Goal: Task Accomplishment & Management: Use online tool/utility

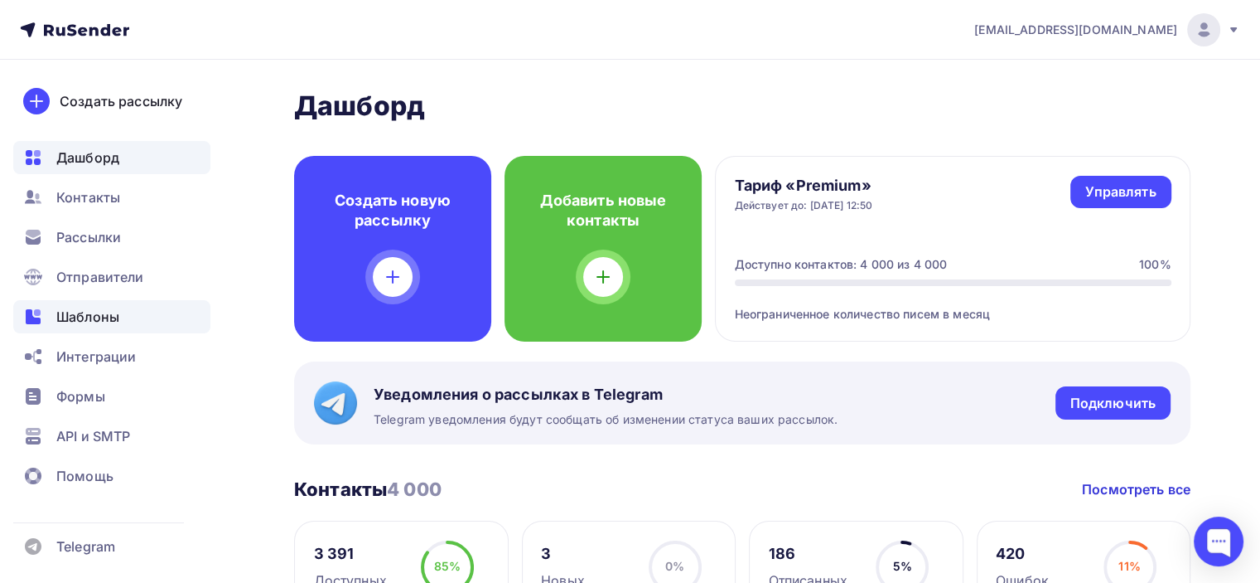
click at [133, 310] on div "Шаблоны" at bounding box center [111, 316] width 197 height 33
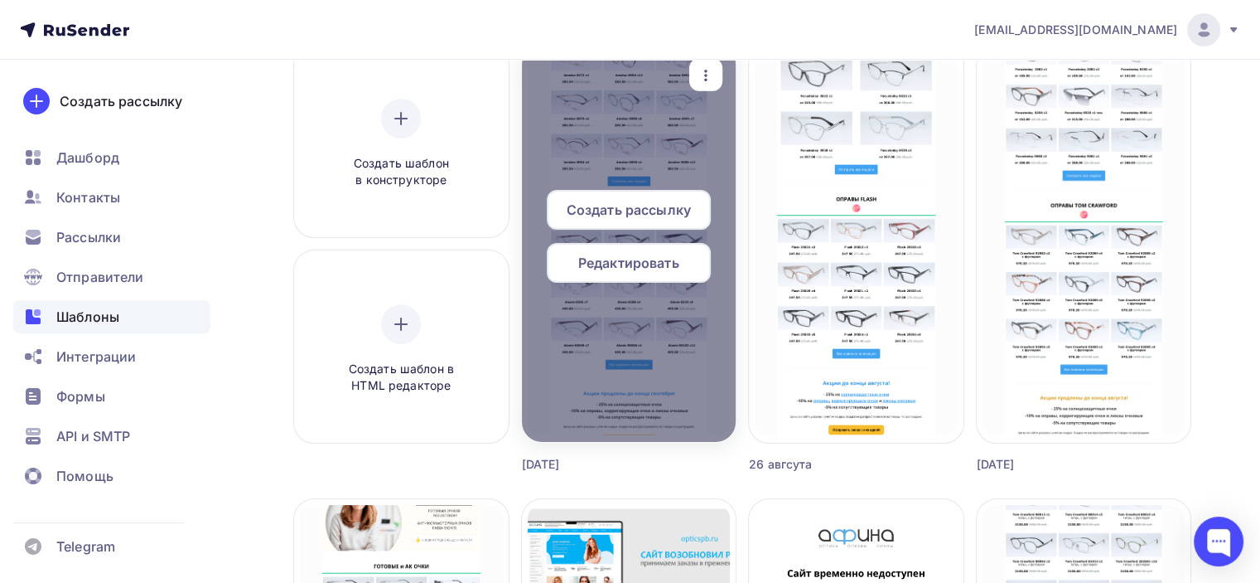
scroll to position [83, 0]
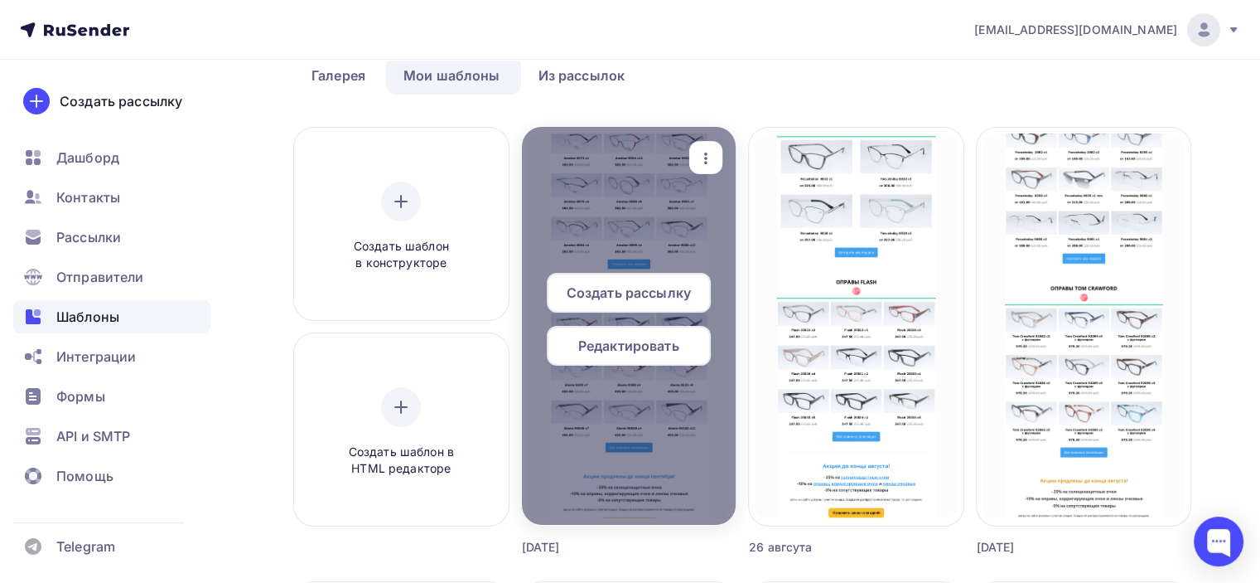
click at [713, 158] on icon "button" at bounding box center [706, 158] width 20 height 20
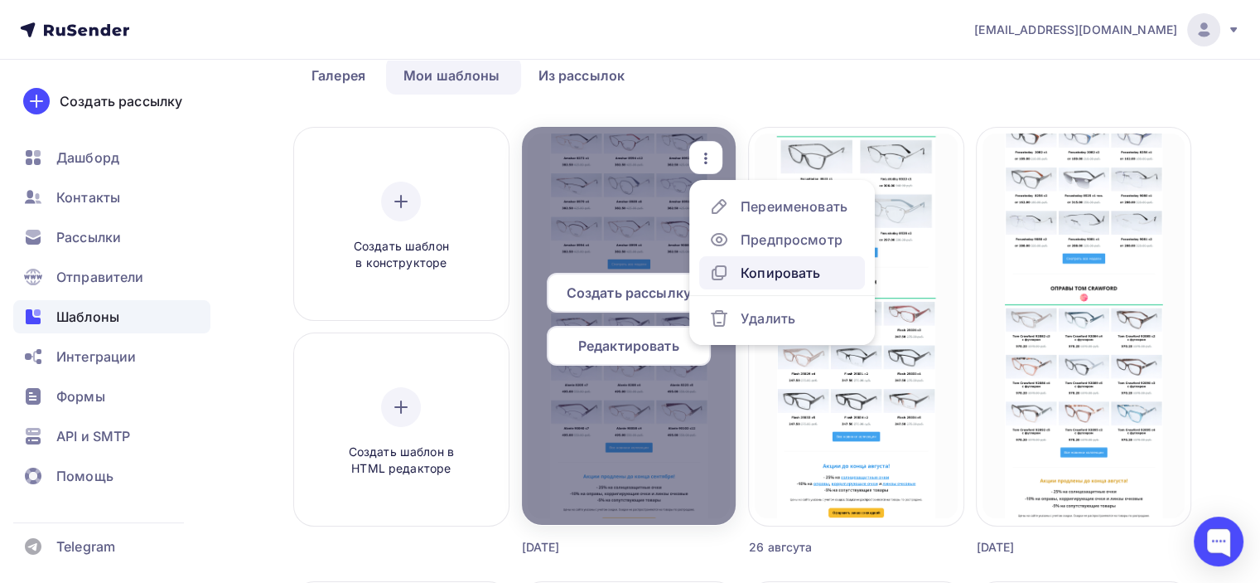
click at [756, 274] on div "Копировать" at bounding box center [781, 273] width 80 height 20
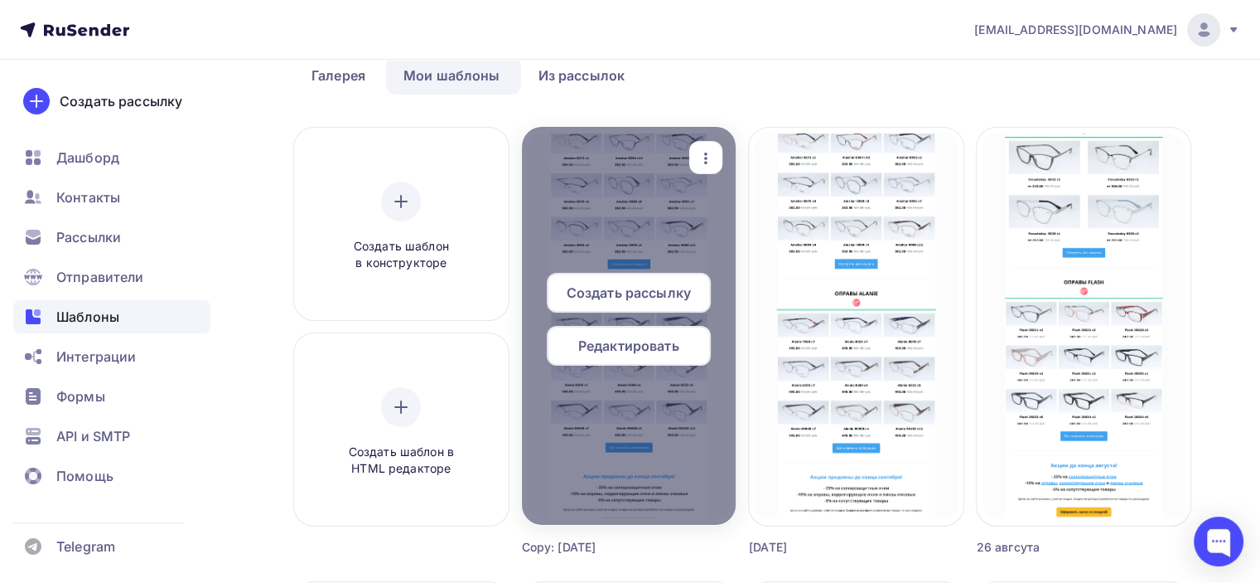
click at [647, 339] on span "Редактировать" at bounding box center [628, 346] width 101 height 20
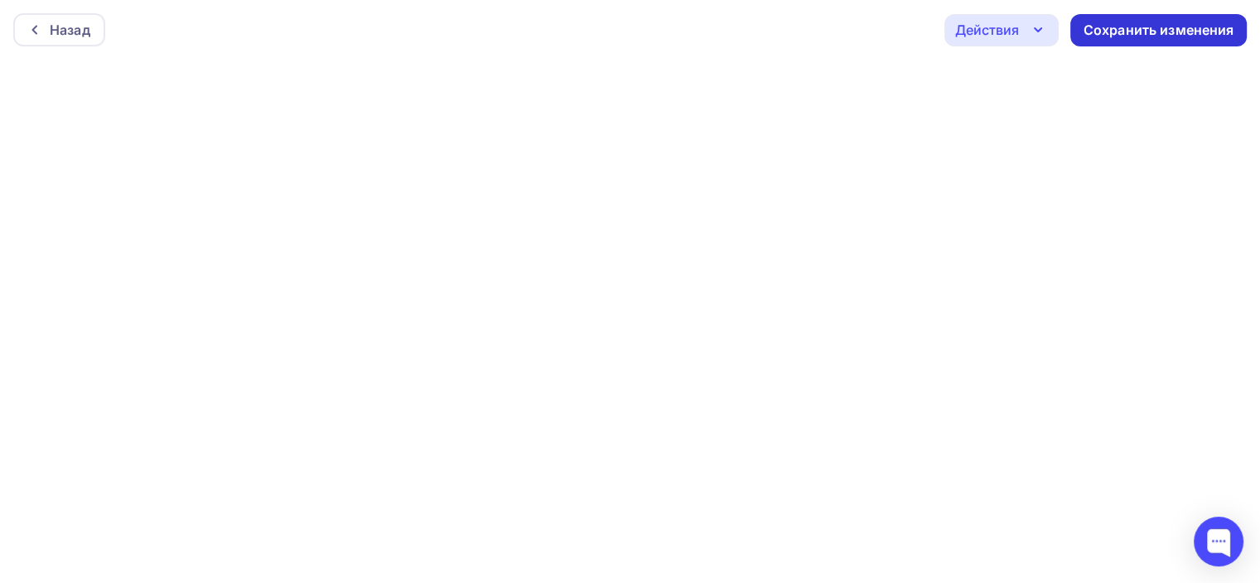
click at [1153, 30] on div "Сохранить изменения" at bounding box center [1159, 30] width 151 height 19
